Goal: Task Accomplishment & Management: Use online tool/utility

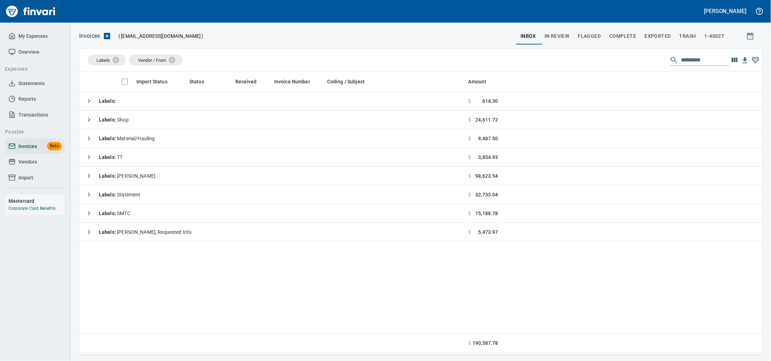
scroll to position [277, 670]
click at [36, 166] on span "Vendors" at bounding box center [27, 162] width 19 height 9
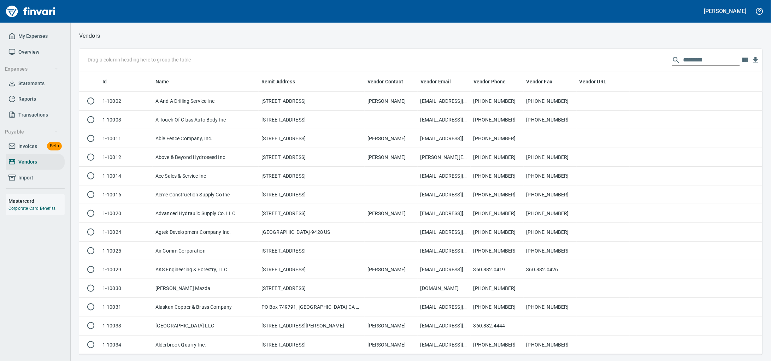
scroll to position [277, 670]
click at [683, 59] on input "text" at bounding box center [711, 59] width 57 height 11
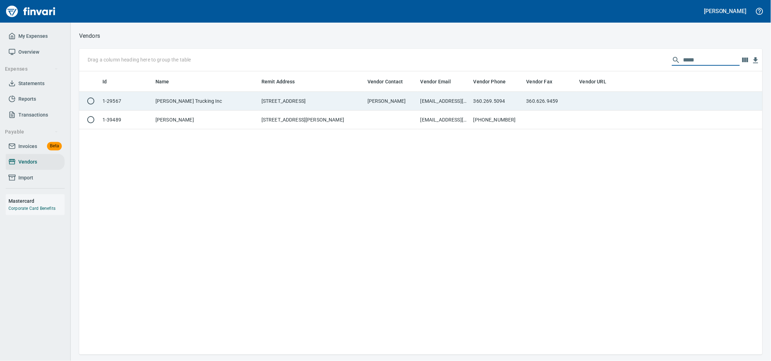
type input "*****"
click at [409, 105] on td "[PERSON_NAME]" at bounding box center [391, 101] width 53 height 19
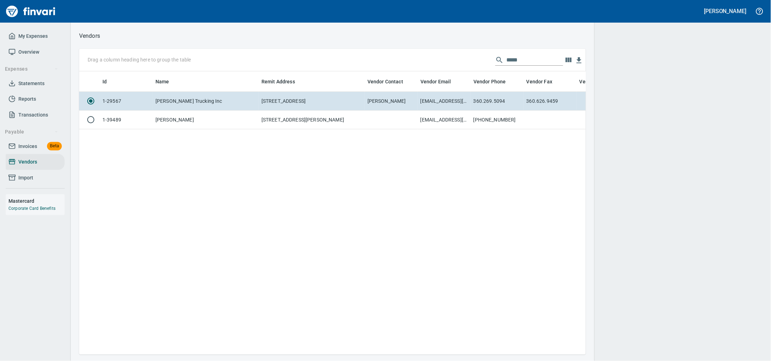
scroll to position [270, 500]
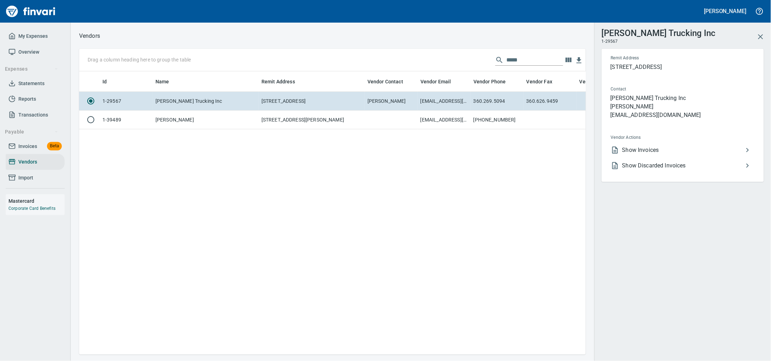
click at [721, 170] on span "Show Discarded Invoices" at bounding box center [682, 165] width 121 height 8
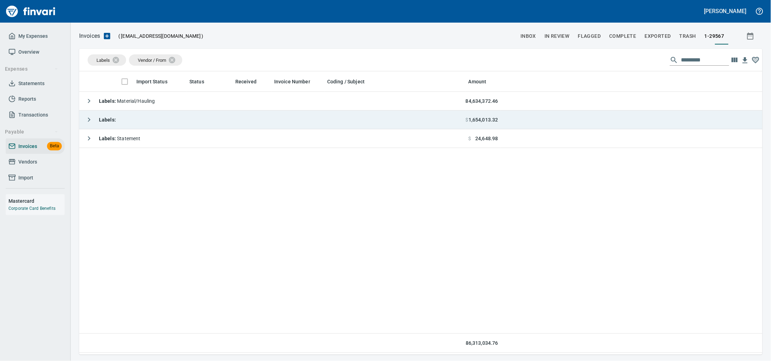
scroll to position [277, 670]
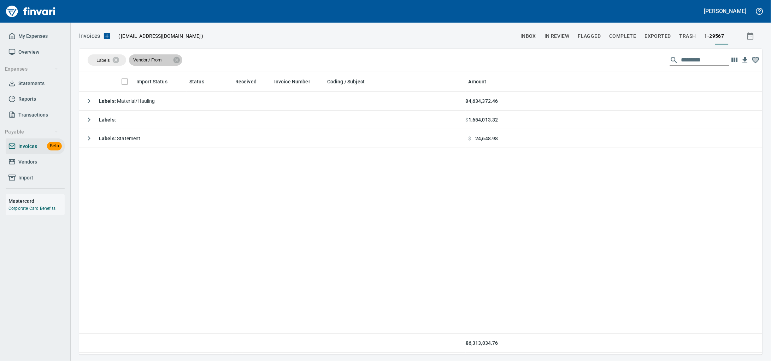
click at [178, 62] on div "Vendor / From" at bounding box center [155, 59] width 53 height 11
click at [121, 61] on icon at bounding box center [120, 60] width 6 height 6
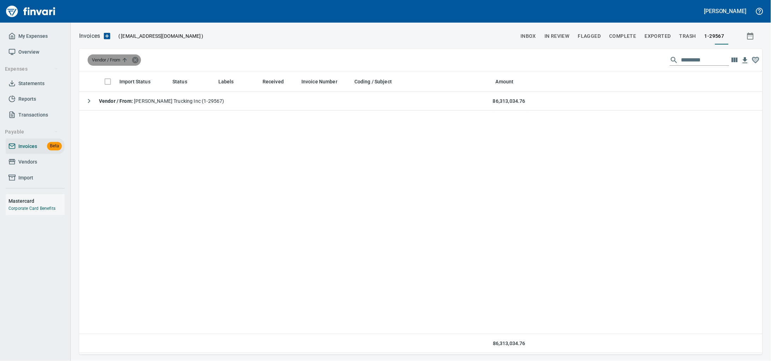
click at [139, 60] on icon at bounding box center [135, 60] width 8 height 8
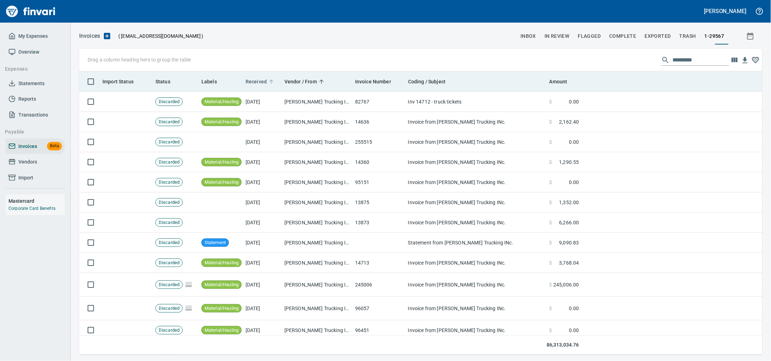
click at [251, 82] on span "Received" at bounding box center [256, 81] width 21 height 8
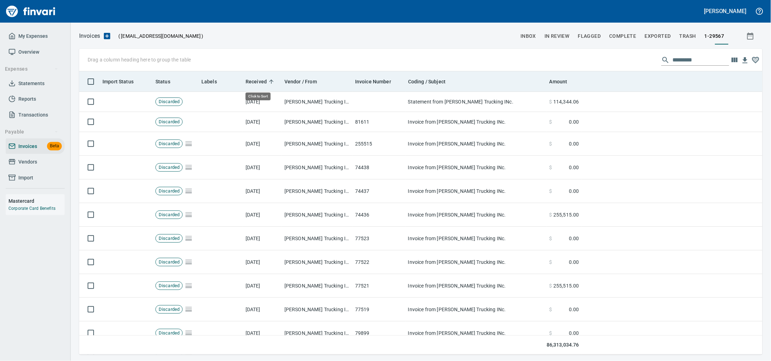
click at [251, 82] on span "Received" at bounding box center [256, 81] width 21 height 8
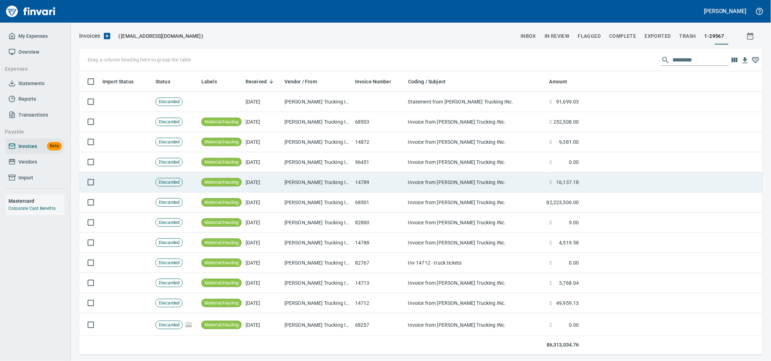
click at [259, 186] on td "[DATE]" at bounding box center [262, 182] width 39 height 20
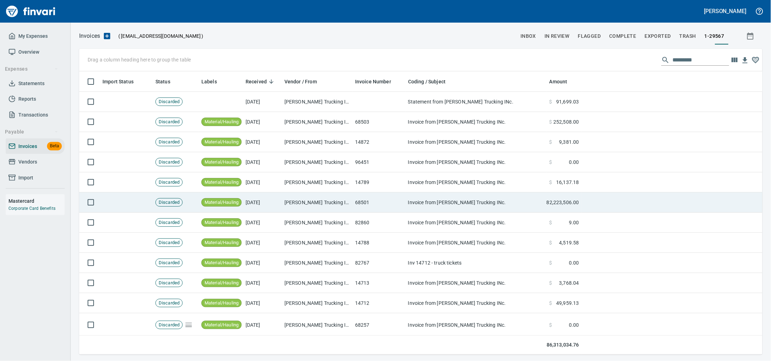
scroll to position [277, 670]
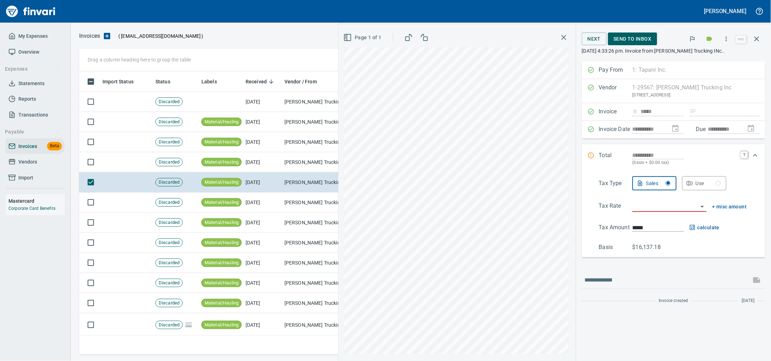
click at [628, 40] on span "Send to Inbox" at bounding box center [633, 39] width 38 height 9
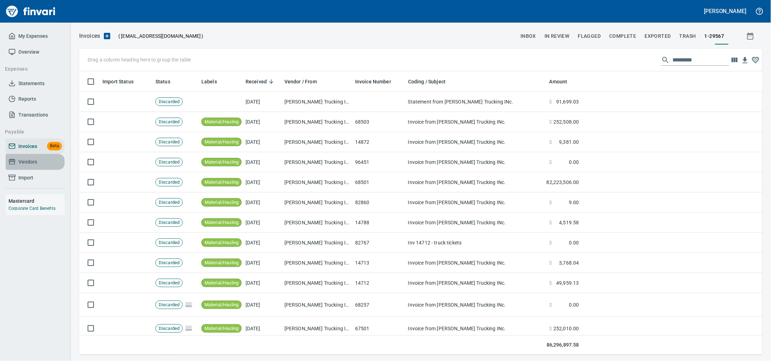
click at [23, 170] on link "Vendors" at bounding box center [35, 162] width 59 height 16
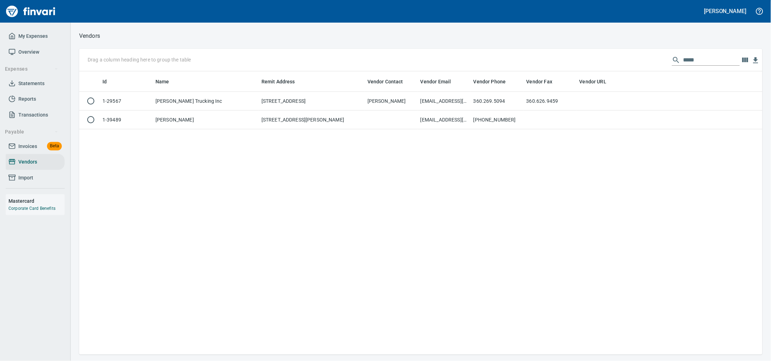
scroll to position [277, 670]
drag, startPoint x: 572, startPoint y: 57, endPoint x: 528, endPoint y: 57, distance: 44.2
click at [528, 57] on div "Drag a column heading here to group the table *****" at bounding box center [420, 60] width 683 height 23
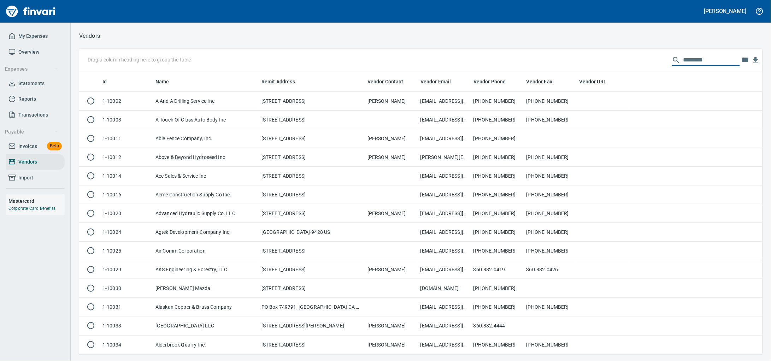
click at [33, 151] on span "Invoices" at bounding box center [27, 146] width 19 height 9
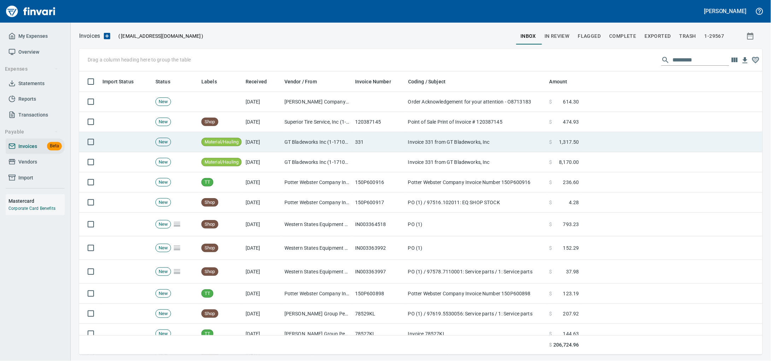
scroll to position [277, 670]
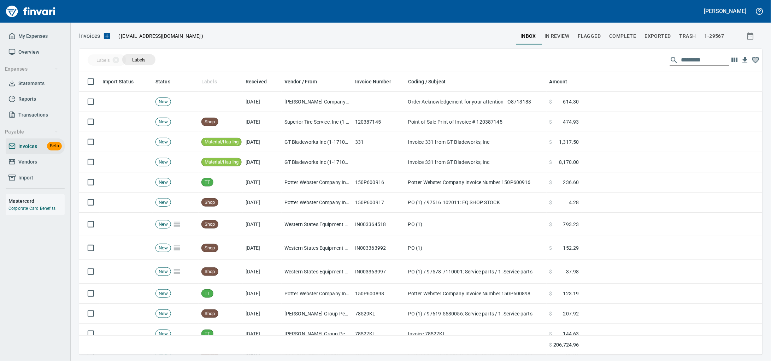
drag, startPoint x: 205, startPoint y: 81, endPoint x: 139, endPoint y: 61, distance: 69.1
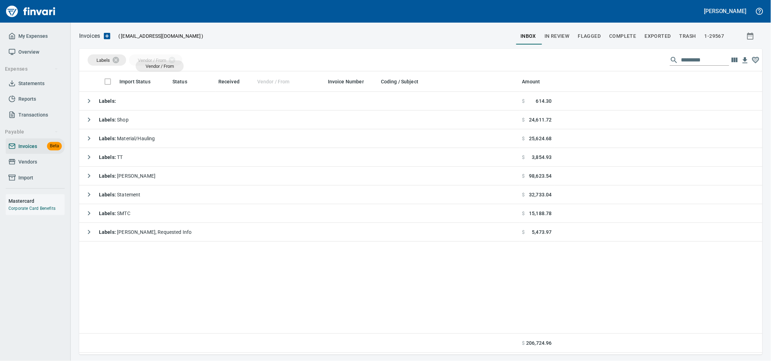
drag, startPoint x: 166, startPoint y: 68, endPoint x: 160, endPoint y: 69, distance: 6.7
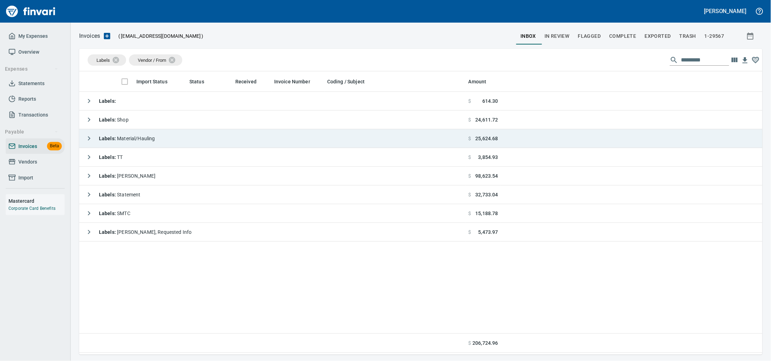
click at [151, 137] on span "Labels : Material/Hauling" at bounding box center [127, 139] width 56 height 6
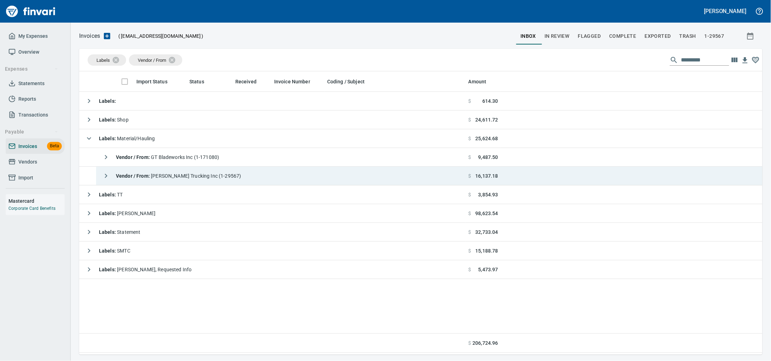
click at [223, 182] on div "Vendor / From : [PERSON_NAME] Trucking Inc (1-29567)" at bounding box center [170, 176] width 142 height 14
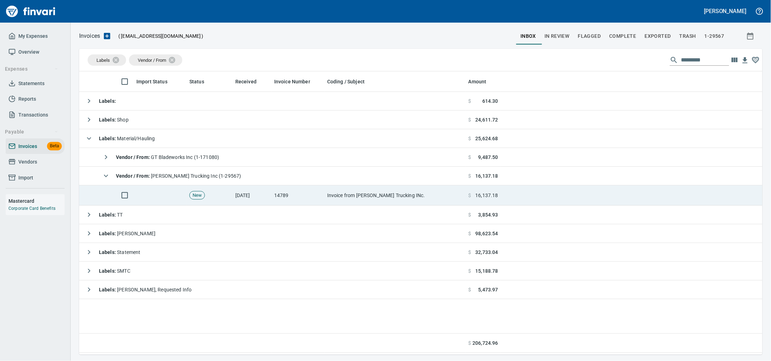
click at [289, 199] on td "14789" at bounding box center [297, 196] width 53 height 20
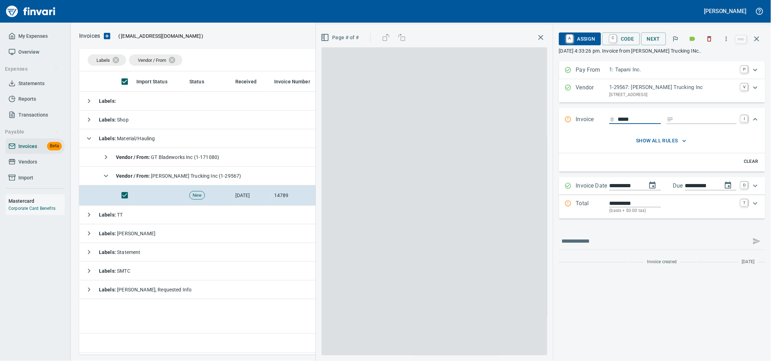
scroll to position [277, 670]
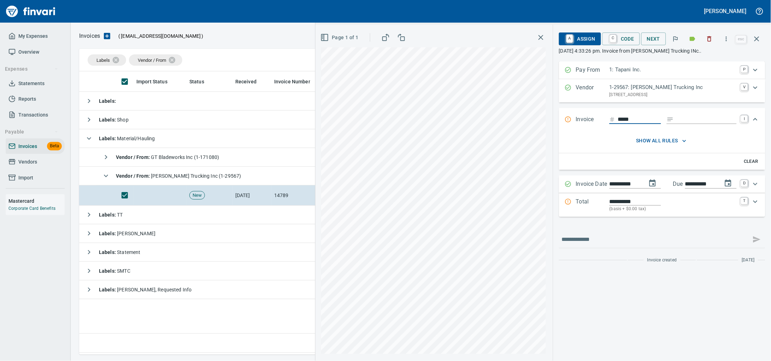
click at [693, 122] on input "Expand" at bounding box center [707, 119] width 60 height 9
type input "******"
click at [627, 124] on input "*****" at bounding box center [639, 119] width 43 height 9
type input "*****"
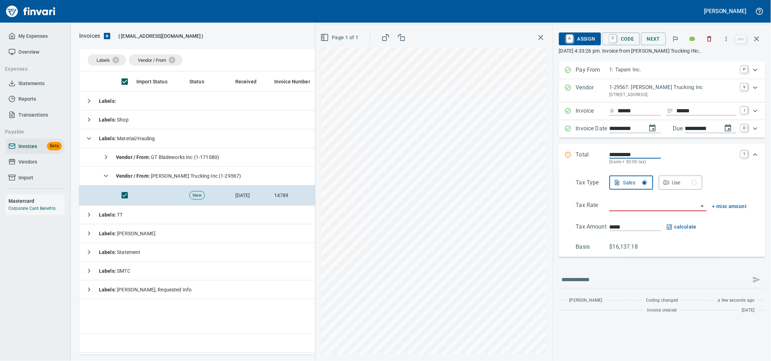
click at [610, 211] on input "search" at bounding box center [654, 206] width 89 height 10
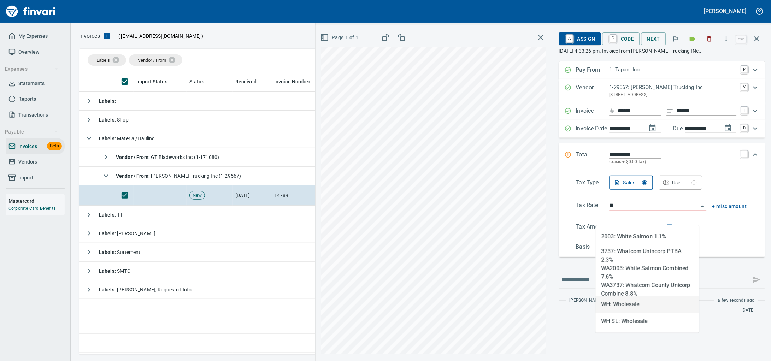
click at [624, 307] on li "WH: Wholesale" at bounding box center [648, 304] width 104 height 17
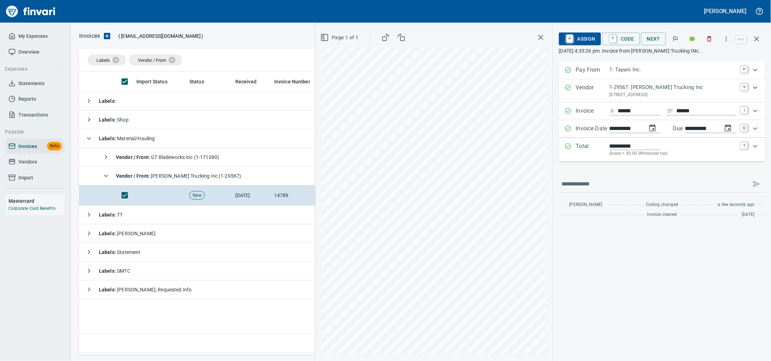
type input "**********"
drag, startPoint x: 570, startPoint y: 36, endPoint x: 543, endPoint y: 74, distance: 46.7
click at [571, 36] on span "A Assign" at bounding box center [580, 39] width 31 height 12
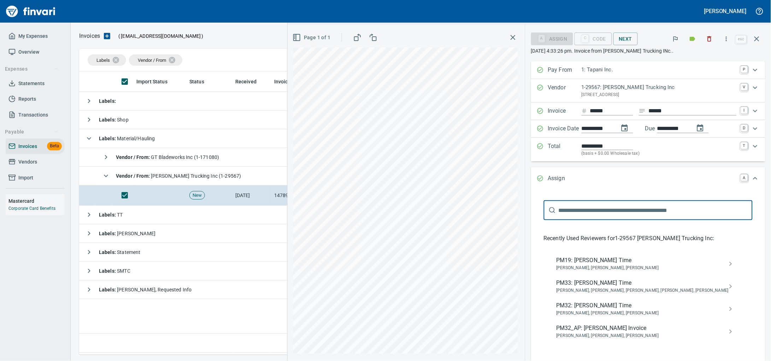
type input "******"
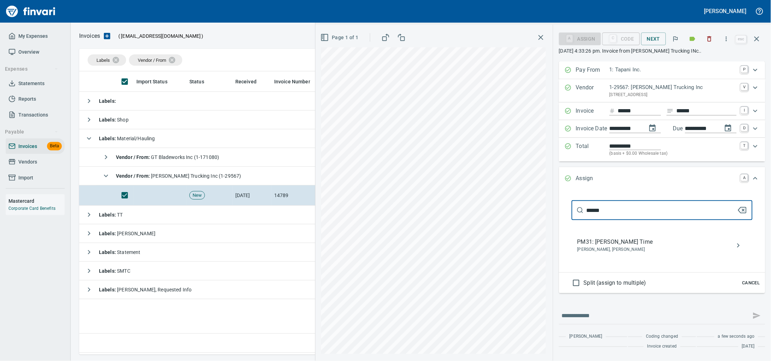
click at [604, 246] on span "PM31: [PERSON_NAME] Time" at bounding box center [656, 242] width 158 height 8
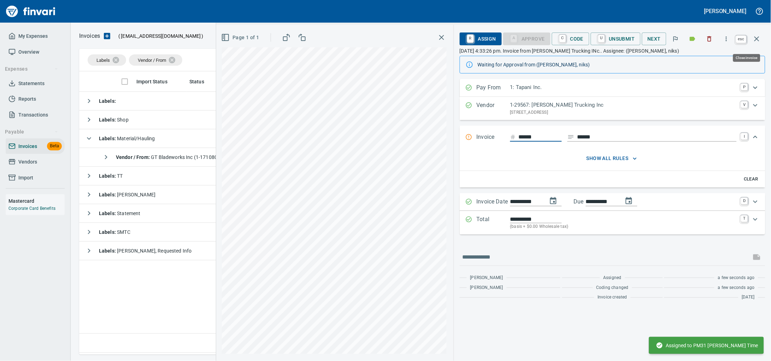
click at [757, 34] on button "button" at bounding box center [756, 38] width 17 height 17
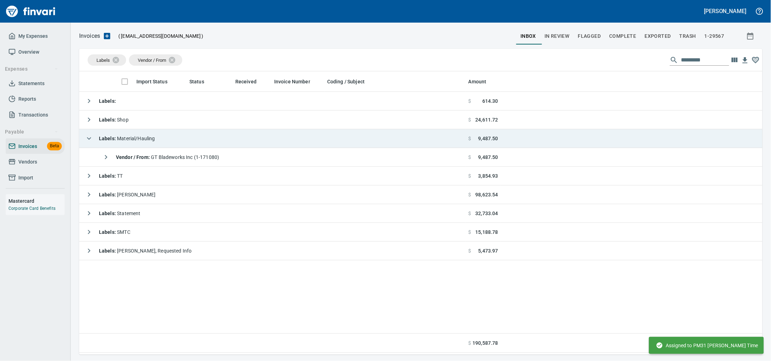
scroll to position [277, 670]
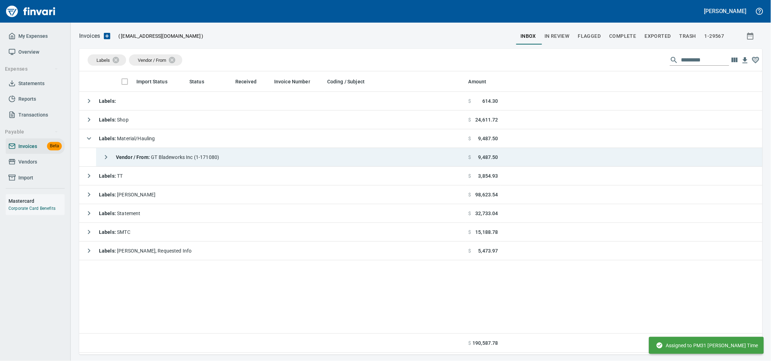
click at [211, 157] on span "Vendor / From : GT Bladeworks Inc (1-171080)" at bounding box center [167, 157] width 103 height 6
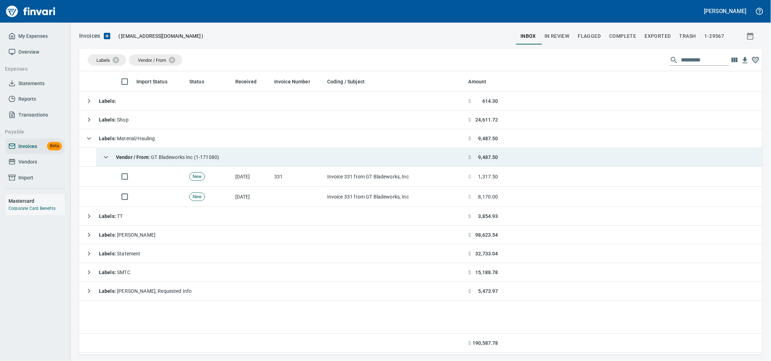
click at [193, 156] on span "Vendor / From : GT Bladeworks Inc (1-171080)" at bounding box center [167, 157] width 103 height 6
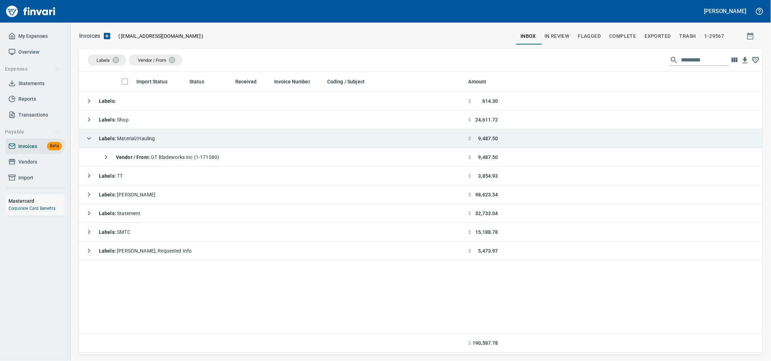
click at [192, 143] on td "Labels : Material/Hauling" at bounding box center [272, 138] width 387 height 19
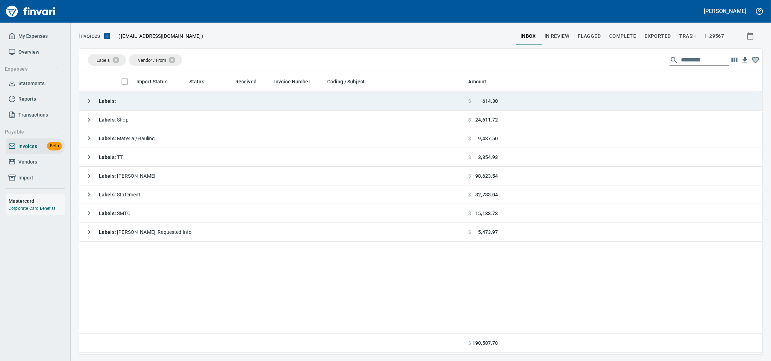
click at [183, 106] on td "Labels :" at bounding box center [272, 101] width 387 height 19
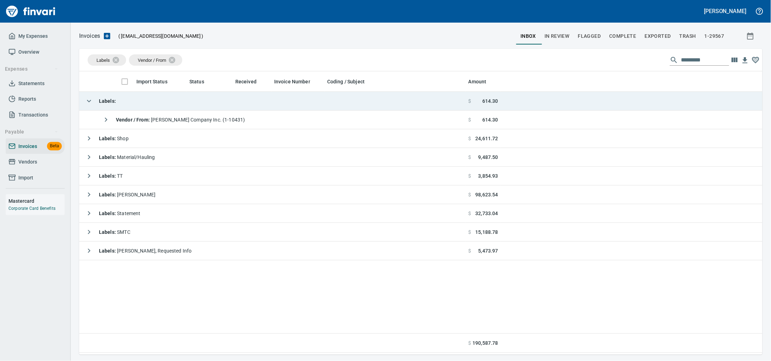
click at [183, 106] on td "Labels :" at bounding box center [272, 101] width 387 height 19
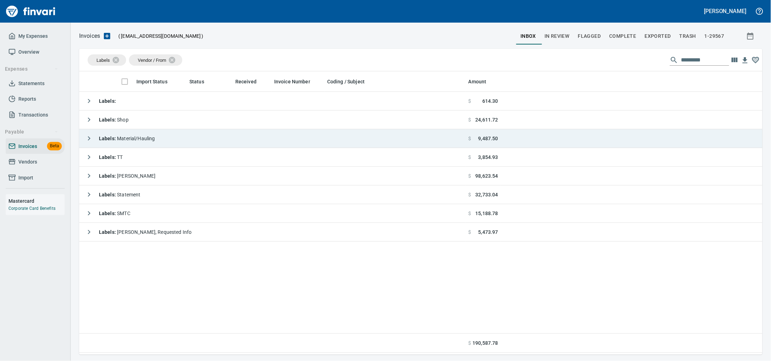
click at [193, 140] on td "Labels : Material/Hauling" at bounding box center [272, 138] width 387 height 19
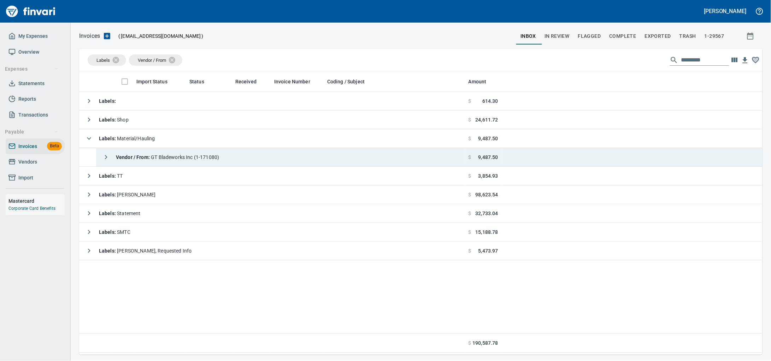
click at [219, 160] on span "Vendor / From : GT Bladeworks Inc (1-171080)" at bounding box center [167, 157] width 103 height 6
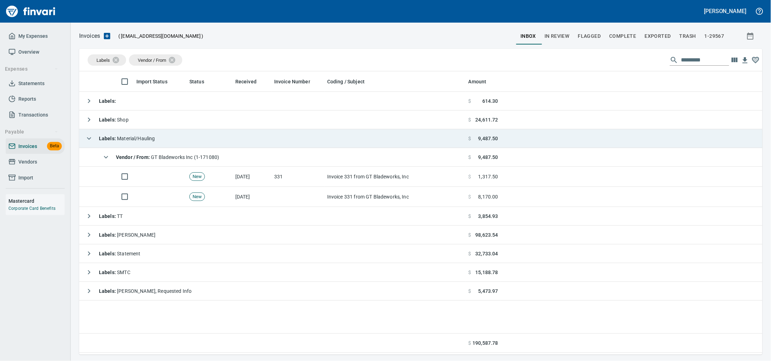
click at [181, 139] on td "Labels : Material/Hauling" at bounding box center [272, 138] width 387 height 19
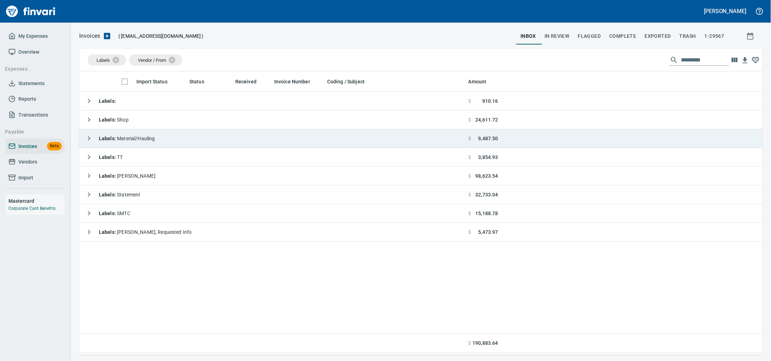
click at [139, 140] on span "Labels : Material/Hauling" at bounding box center [127, 139] width 56 height 6
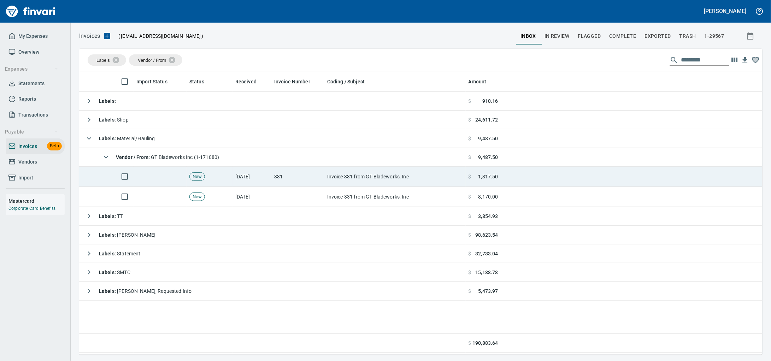
click at [248, 171] on td "[DATE]" at bounding box center [252, 177] width 39 height 20
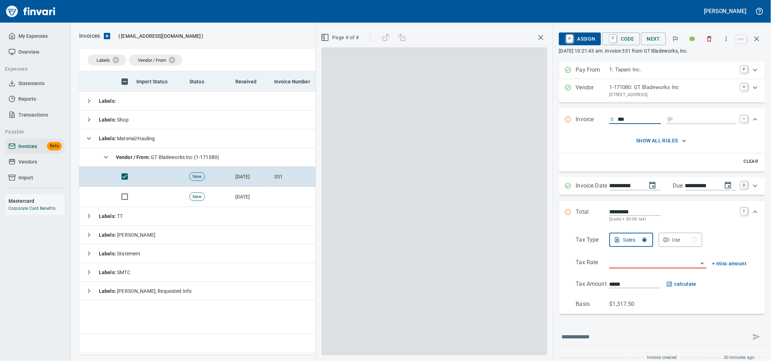
click at [703, 36] on button "button" at bounding box center [710, 39] width 16 height 16
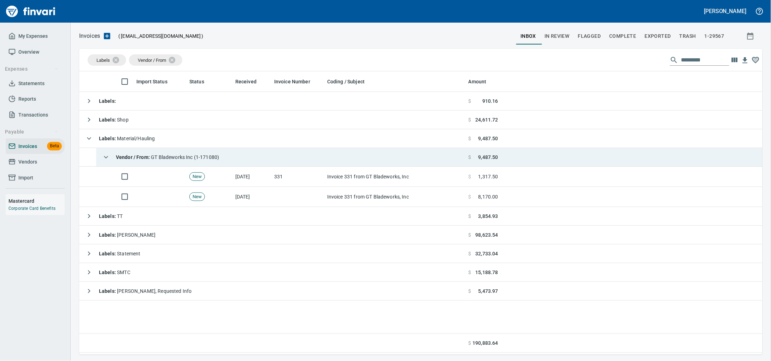
scroll to position [277, 670]
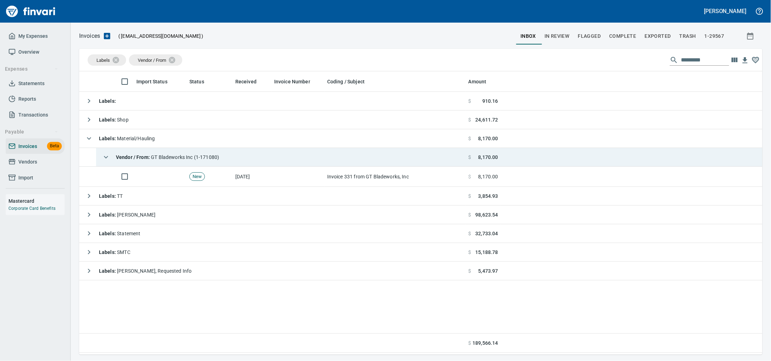
drag, startPoint x: 323, startPoint y: 178, endPoint x: 500, endPoint y: 165, distance: 177.2
click at [323, 178] on td at bounding box center [297, 177] width 53 height 20
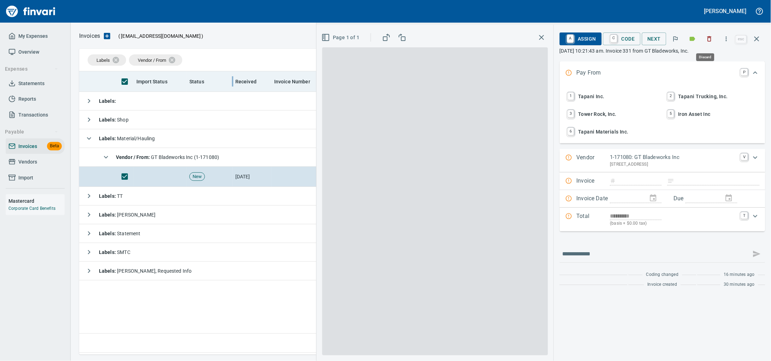
click at [706, 37] on icon "button" at bounding box center [709, 38] width 7 height 7
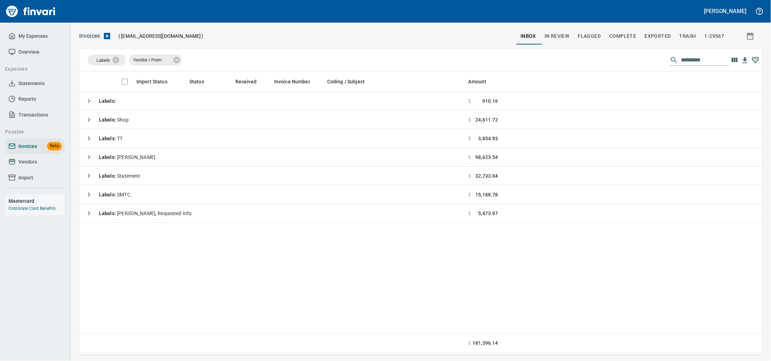
scroll to position [277, 670]
